Goal: Find specific fact: Find specific fact

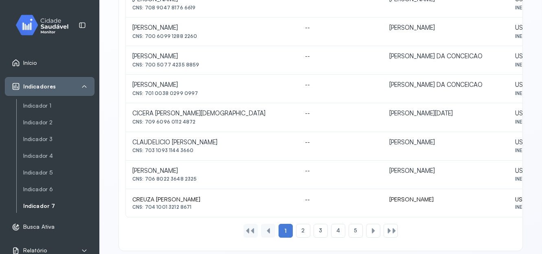
scroll to position [407, 0]
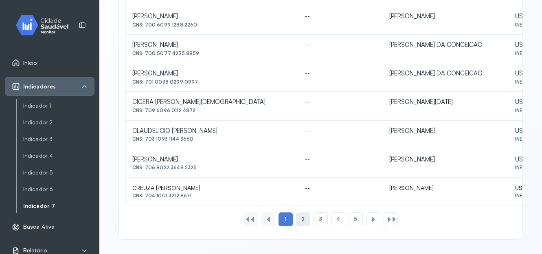
click at [314, 215] on div "2" at bounding box center [321, 219] width 14 height 14
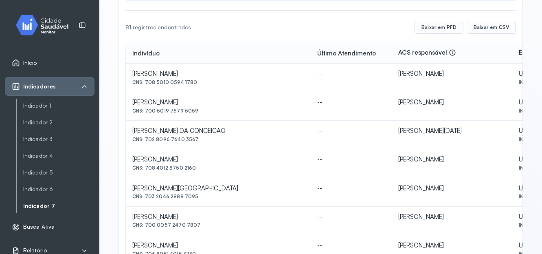
scroll to position [113, 0]
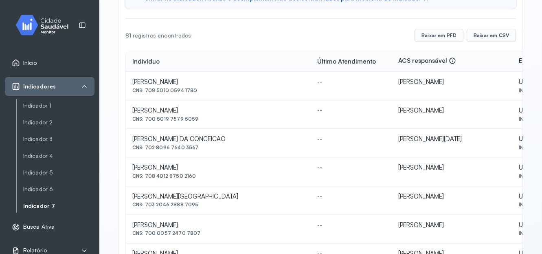
drag, startPoint x: 145, startPoint y: 89, endPoint x: 199, endPoint y: 100, distance: 54.8
click at [199, 100] on td "[PERSON_NAME] CNS: 708 5010 0594 1780" at bounding box center [218, 86] width 185 height 29
copy div "708 5010 0594 1780"
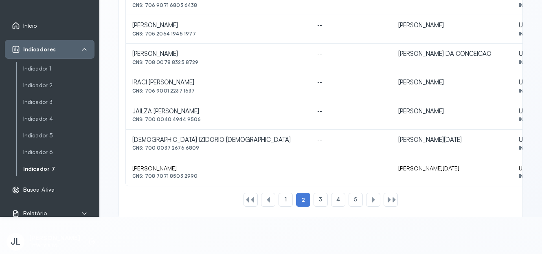
scroll to position [407, 0]
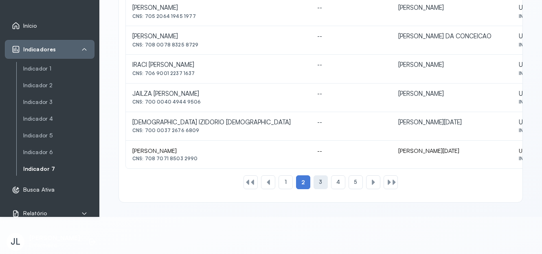
click at [331, 181] on div "3" at bounding box center [338, 182] width 14 height 14
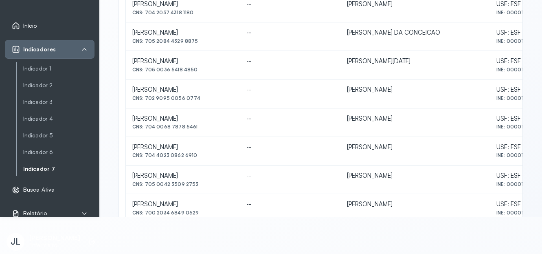
scroll to position [155, 0]
drag, startPoint x: 145, startPoint y: 97, endPoint x: 196, endPoint y: 104, distance: 51.4
click at [196, 104] on td "[PERSON_NAME] CNS: 702 9095 0056 0774" at bounding box center [183, 93] width 114 height 29
copy div "702 9095 0056 0774"
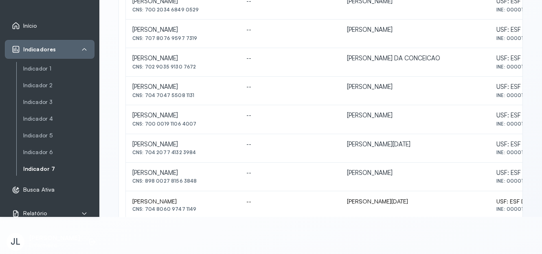
scroll to position [358, 0]
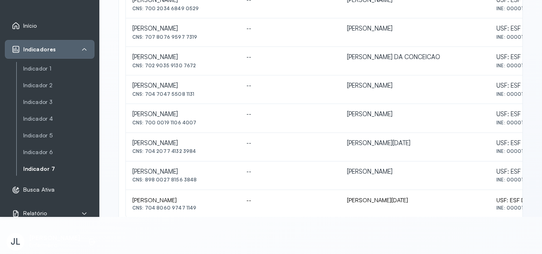
drag, startPoint x: 145, startPoint y: 123, endPoint x: 198, endPoint y: 127, distance: 52.7
click at [198, 127] on td "[PERSON_NAME] CNS: 700 0019 1106 4007" at bounding box center [183, 118] width 114 height 29
copy div "700 0019 1106 4007"
drag, startPoint x: 145, startPoint y: 179, endPoint x: 199, endPoint y: 178, distance: 53.8
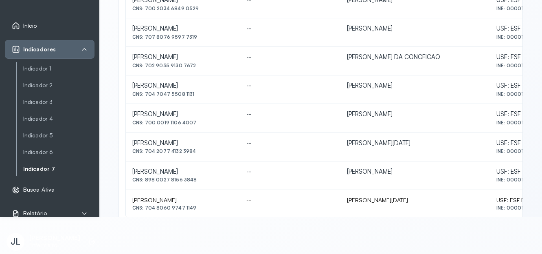
copy div "898 0027 8156 3848"
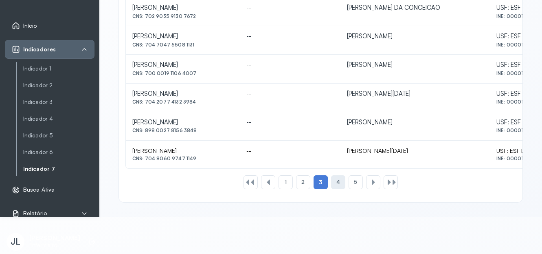
click at [349, 178] on div "4" at bounding box center [356, 182] width 14 height 14
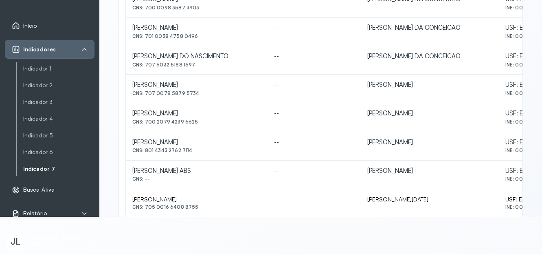
scroll to position [361, 0]
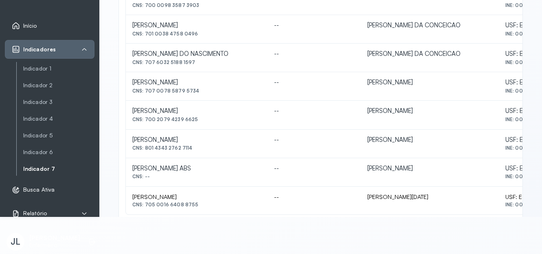
drag, startPoint x: 145, startPoint y: 147, endPoint x: 199, endPoint y: 153, distance: 53.6
click at [199, 153] on td "[PERSON_NAME] CNS: 801 4343 2762 7114" at bounding box center [197, 144] width 142 height 29
copy div "801 4343 2762 7114"
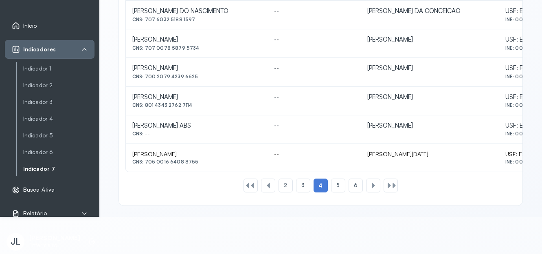
scroll to position [406, 0]
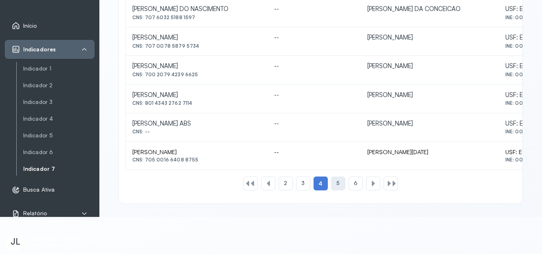
click at [349, 183] on div "5" at bounding box center [356, 183] width 14 height 14
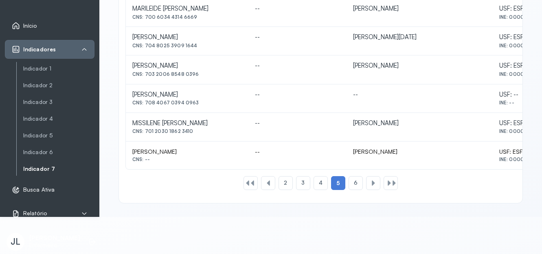
scroll to position [407, 0]
click at [354, 182] on span "6" at bounding box center [356, 181] width 4 height 7
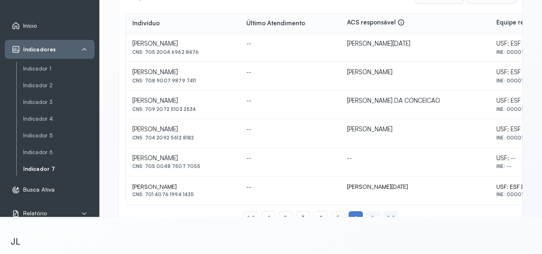
scroll to position [114, 0]
drag, startPoint x: 145, startPoint y: 137, endPoint x: 191, endPoint y: 140, distance: 46.1
click at [191, 56] on div "CNS: 704 2092 5612 8182" at bounding box center [182, 53] width 101 height 6
copy div "704 2092 5612 8182"
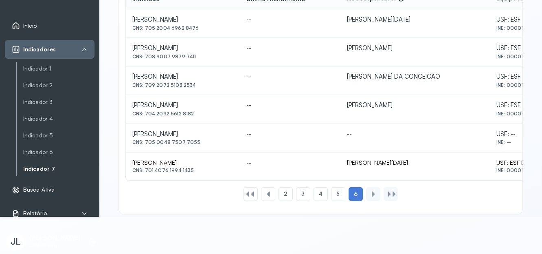
scroll to position [150, 0]
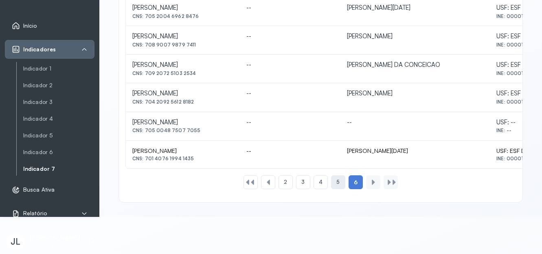
click at [338, 182] on div "5" at bounding box center [338, 182] width 14 height 14
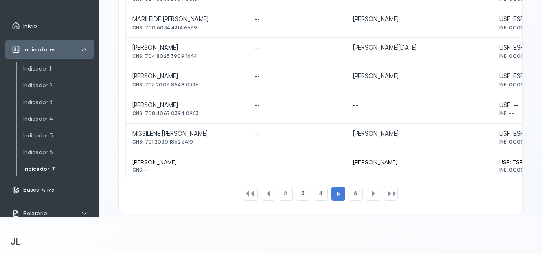
scroll to position [407, 0]
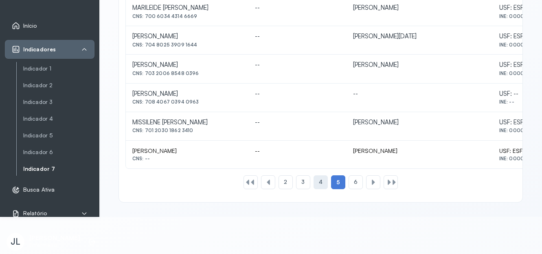
click at [314, 182] on div "4" at bounding box center [321, 182] width 14 height 14
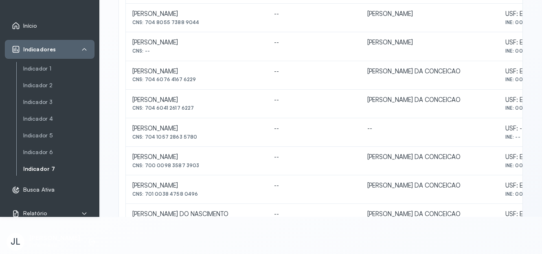
scroll to position [192, 0]
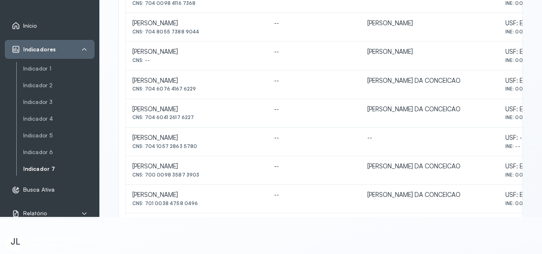
drag, startPoint x: 132, startPoint y: 49, endPoint x: 210, endPoint y: 56, distance: 78.1
copy div "[PERSON_NAME]"
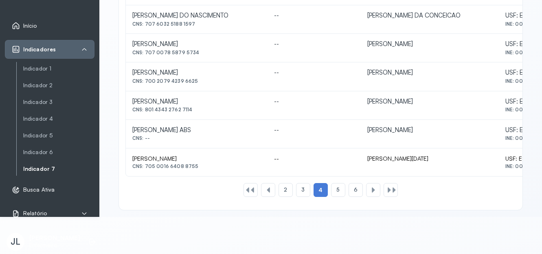
scroll to position [407, 0]
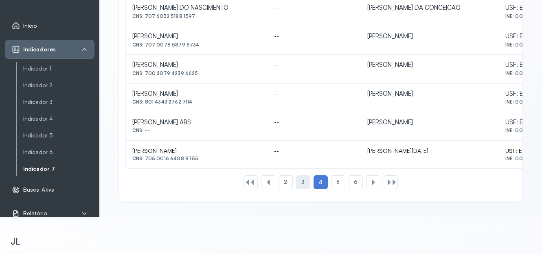
click at [298, 180] on div "3" at bounding box center [303, 182] width 14 height 14
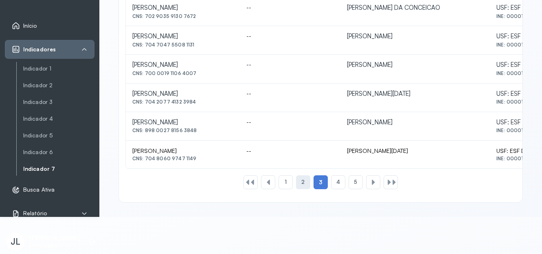
click at [303, 185] on div "2" at bounding box center [303, 182] width 14 height 14
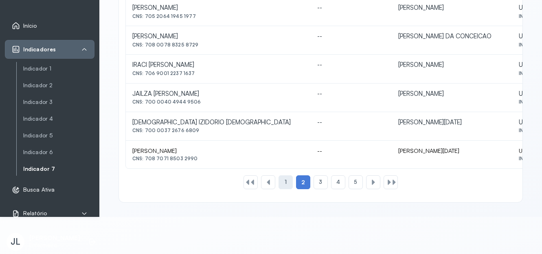
click at [285, 181] on span "1" at bounding box center [286, 181] width 2 height 7
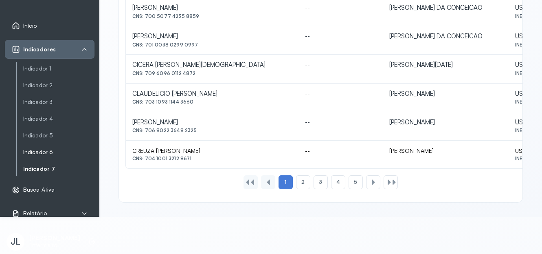
click at [45, 156] on link "Indicador 6" at bounding box center [58, 152] width 71 height 10
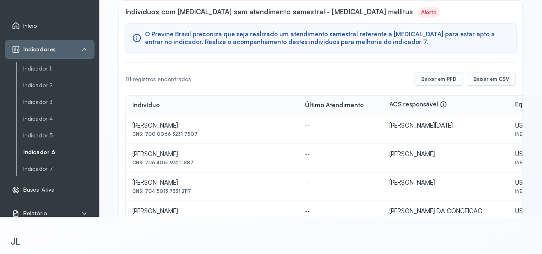
scroll to position [0, 0]
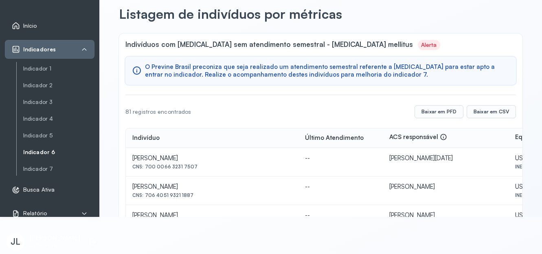
click at [45, 156] on link "Indicador 6" at bounding box center [58, 152] width 71 height 10
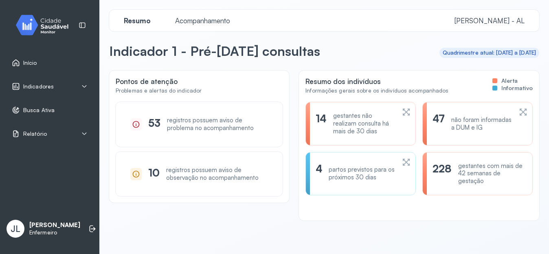
click at [451, 116] on div "não foram informadas a DUM e IG" at bounding box center [481, 123] width 61 height 15
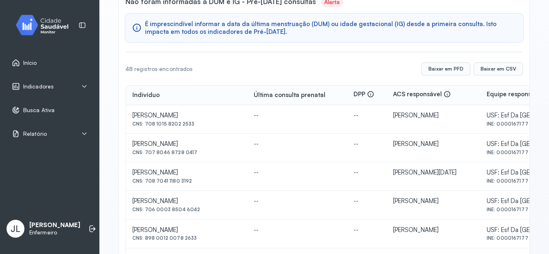
scroll to position [79, 0]
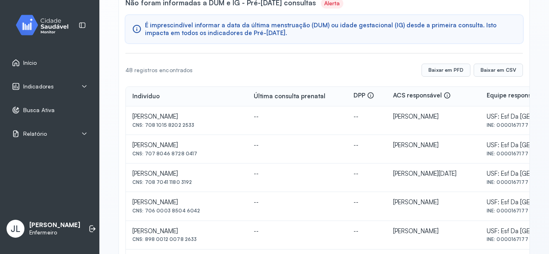
click at [530, 152] on div "Indicador 1 Listagem de indivíduos Listagem de indivíduos por métricas Não fora…" at bounding box center [324, 252] width 430 height 642
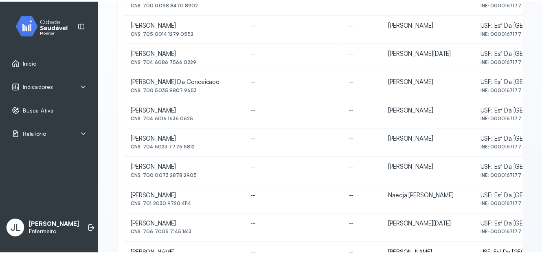
scroll to position [407, 0]
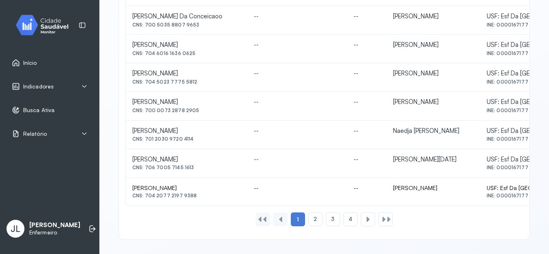
click at [74, 67] on div "Início" at bounding box center [50, 62] width 90 height 19
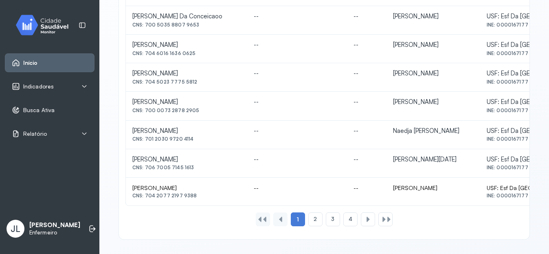
click at [58, 90] on div "Indicadores" at bounding box center [50, 86] width 76 height 8
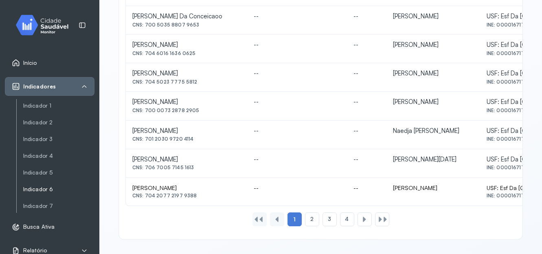
click at [44, 187] on link "Indicador 6" at bounding box center [58, 189] width 71 height 7
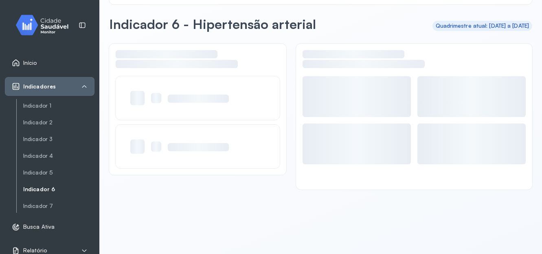
scroll to position [27, 0]
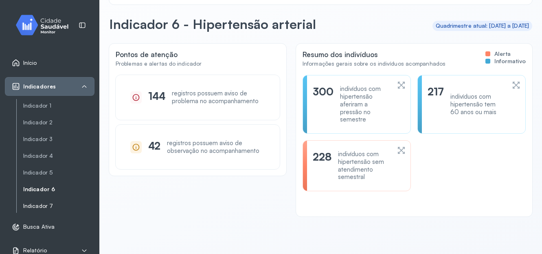
click at [46, 205] on link "Indicador 7" at bounding box center [58, 205] width 71 height 7
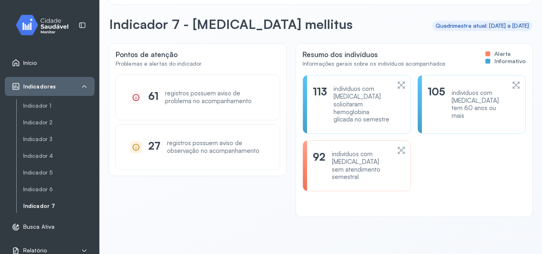
click at [397, 145] on icon at bounding box center [401, 150] width 9 height 10
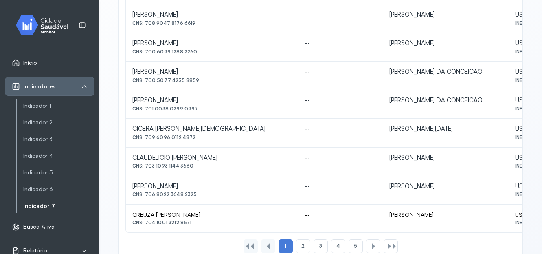
scroll to position [407, 0]
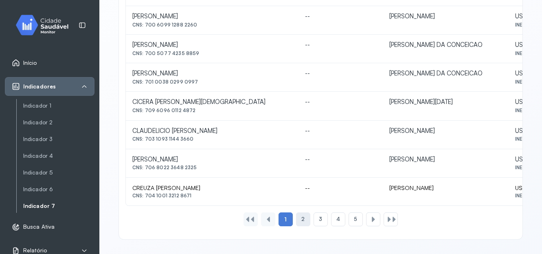
click at [314, 222] on div "2" at bounding box center [321, 219] width 14 height 14
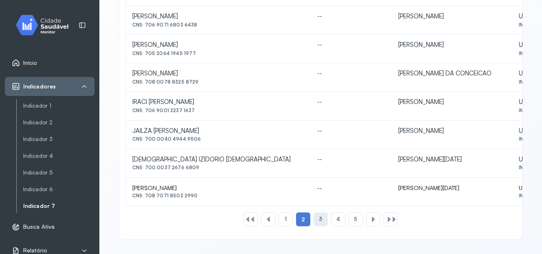
click at [331, 224] on div "3" at bounding box center [338, 219] width 14 height 14
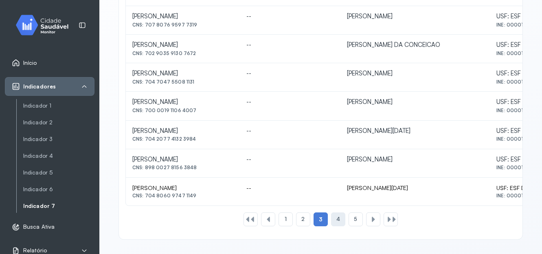
click at [349, 215] on div "4" at bounding box center [356, 219] width 14 height 14
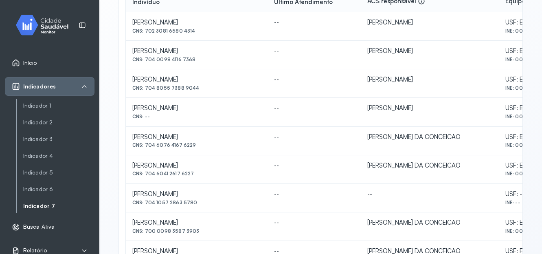
scroll to position [174, 0]
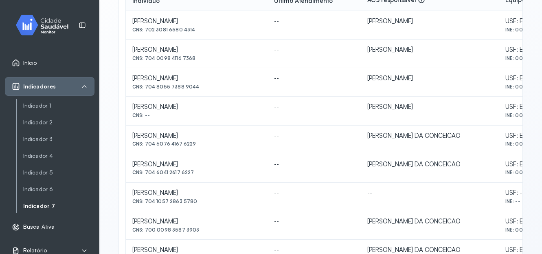
drag, startPoint x: 143, startPoint y: 86, endPoint x: 204, endPoint y: 94, distance: 60.9
click at [204, 94] on td "MARIA ADRIANA TENORIO DE LIMA CNS: 704 8055 7388 9044" at bounding box center [197, 82] width 142 height 29
copy div "704 8055 7388 9044"
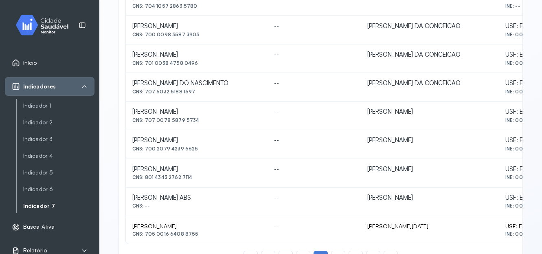
scroll to position [370, 0]
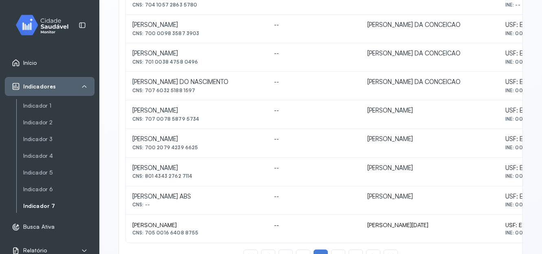
drag, startPoint x: 147, startPoint y: 146, endPoint x: 203, endPoint y: 158, distance: 57.4
click at [203, 158] on tbody "MARCEL BRANDAO PEIXOTO CNS: 702 3081 6580 4314 -- ALINE MARY DIAS DOS SANTOS US…" at bounding box center [366, 29] width 480 height 428
click at [203, 158] on td "[PERSON_NAME] CNS: 801 4343 2762 7114" at bounding box center [197, 172] width 142 height 29
drag, startPoint x: 145, startPoint y: 147, endPoint x: 199, endPoint y: 150, distance: 53.8
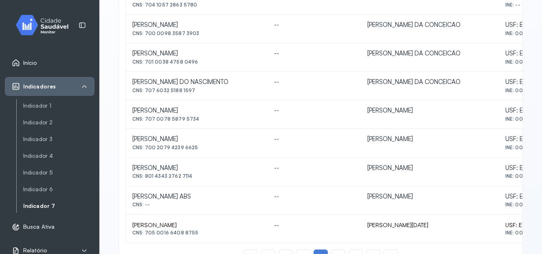
copy div "700 2079 4239 6625"
click at [268, 195] on td "MARIA JOSILENE DOS MACHADO ABS CNS: --" at bounding box center [197, 200] width 142 height 29
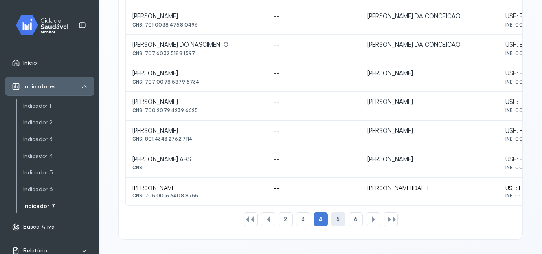
click at [349, 220] on div "5" at bounding box center [356, 219] width 14 height 14
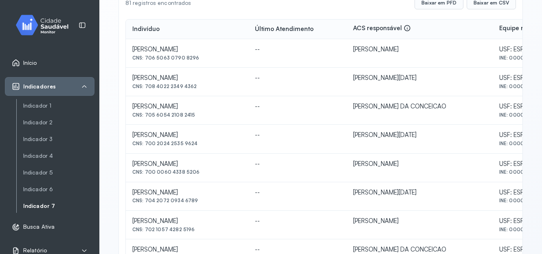
scroll to position [141, 0]
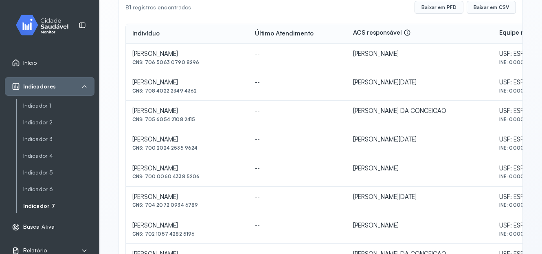
drag, startPoint x: 146, startPoint y: 63, endPoint x: 196, endPoint y: 68, distance: 49.9
click at [196, 68] on td "MARIA LUCINEIDE SANTOS NOGUEIRA CNS: 706 5063 0790 8296" at bounding box center [187, 58] width 123 height 29
copy div "706 5063 0790 8296"
